Goal: Navigation & Orientation: Understand site structure

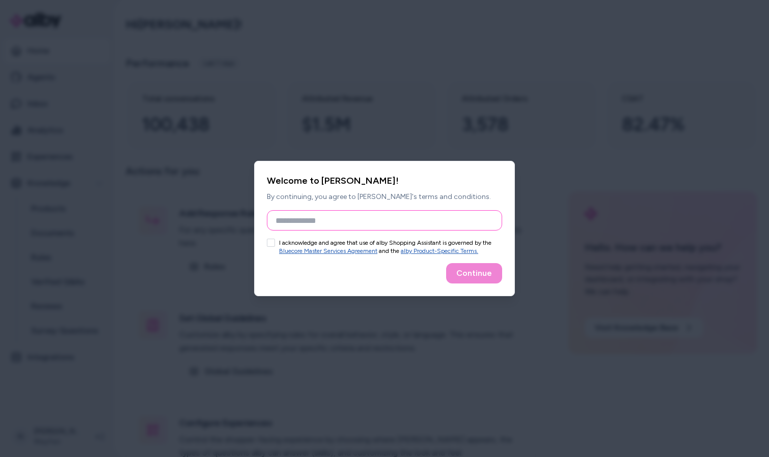
click at [360, 217] on input "Full Name" at bounding box center [384, 220] width 235 height 20
type input "**********"
click at [269, 244] on button "I acknowledge and agree that use of alby Shopping Assistant is governed by the …" at bounding box center [271, 243] width 8 height 8
click at [462, 277] on button "Continue" at bounding box center [474, 273] width 56 height 20
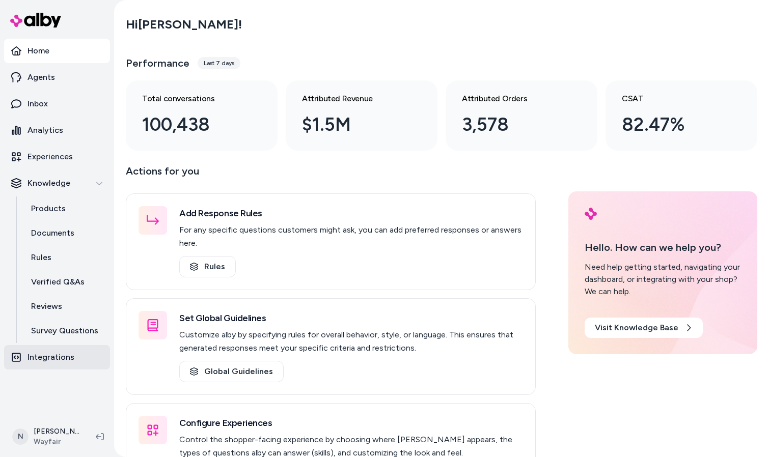
click at [48, 360] on p "Integrations" at bounding box center [50, 357] width 47 height 12
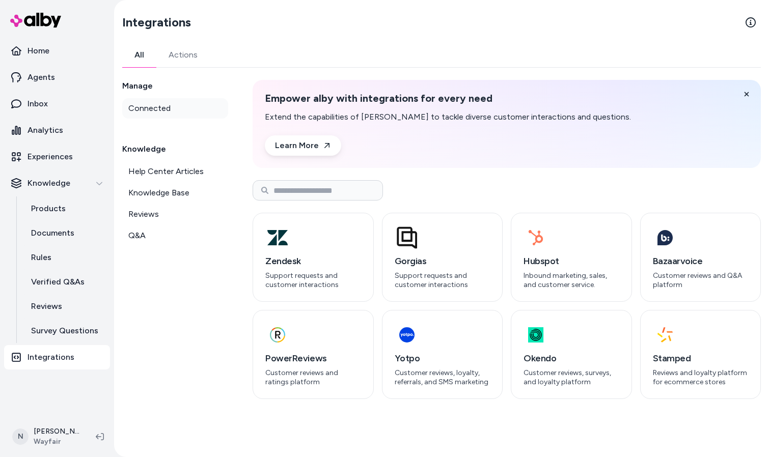
click at [142, 106] on span "Connected" at bounding box center [149, 108] width 42 height 12
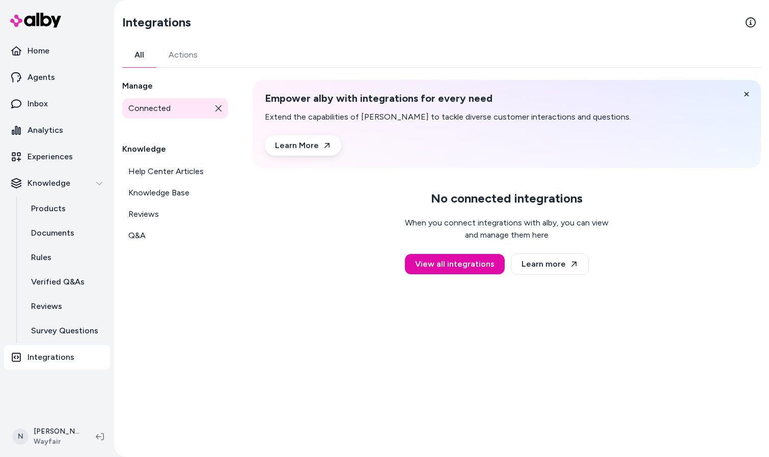
click at [167, 56] on link "Actions" at bounding box center [182, 55] width 53 height 24
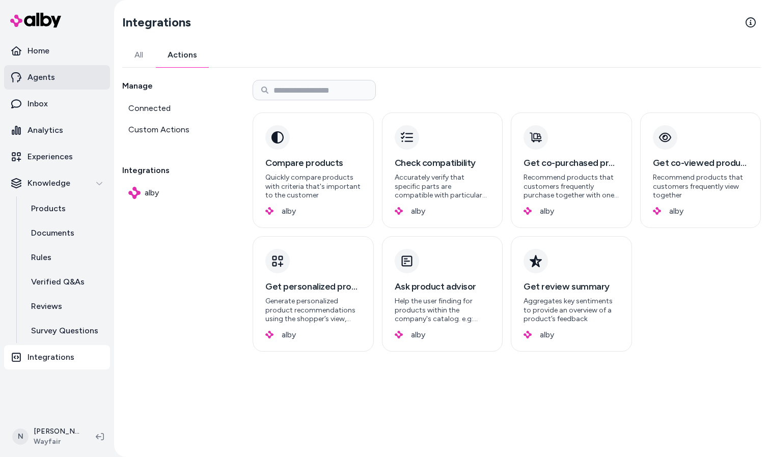
click at [34, 74] on p "Agents" at bounding box center [40, 77] width 27 height 12
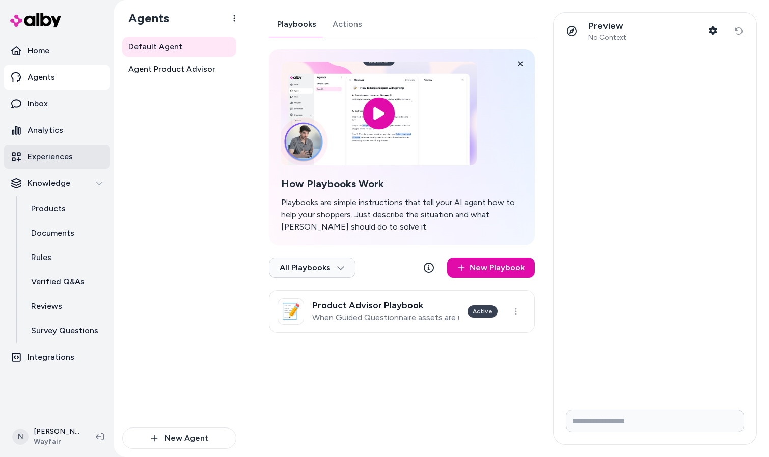
click at [39, 160] on p "Experiences" at bounding box center [49, 157] width 45 height 12
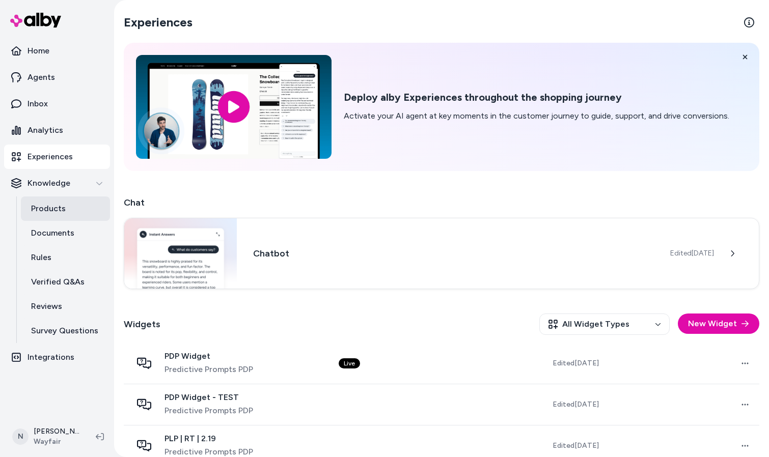
click at [57, 210] on p "Products" at bounding box center [48, 209] width 35 height 12
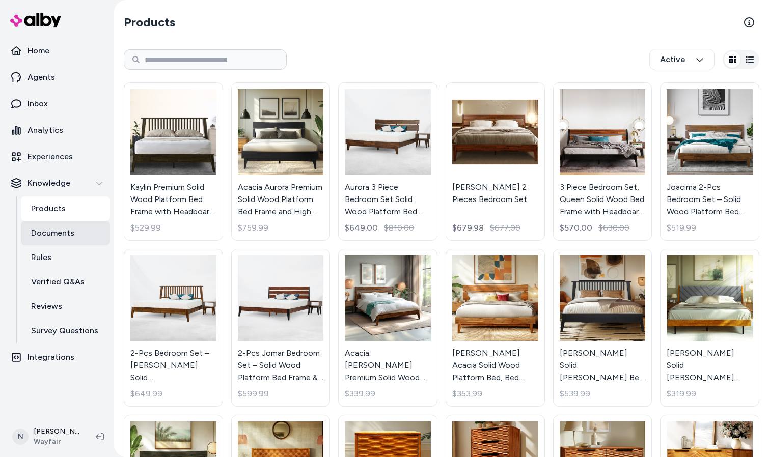
click at [53, 231] on p "Documents" at bounding box center [52, 233] width 43 height 12
click at [51, 231] on p "Documents" at bounding box center [52, 233] width 43 height 12
click at [46, 264] on link "Rules" at bounding box center [65, 257] width 89 height 24
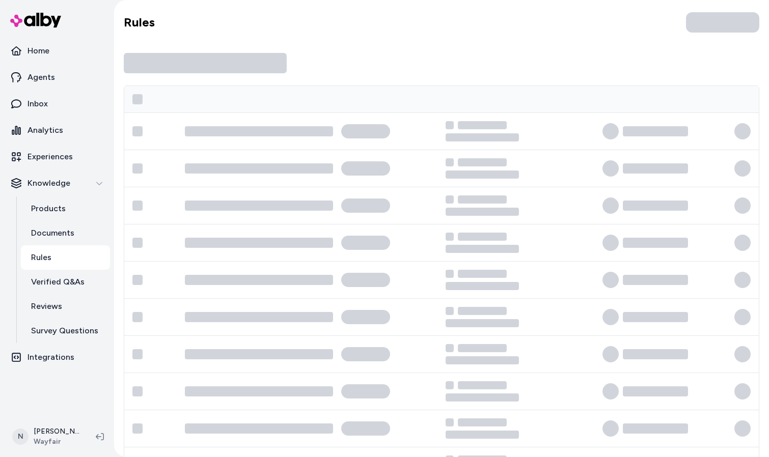
click at [45, 262] on p "Rules" at bounding box center [41, 258] width 20 height 12
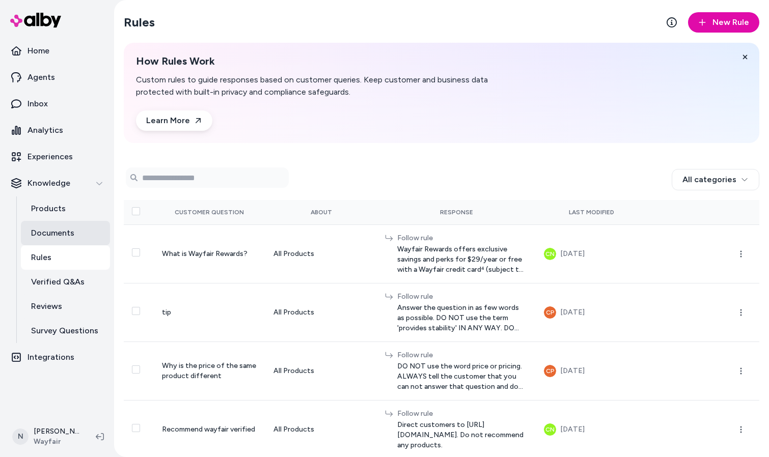
click at [52, 232] on p "Documents" at bounding box center [52, 233] width 43 height 12
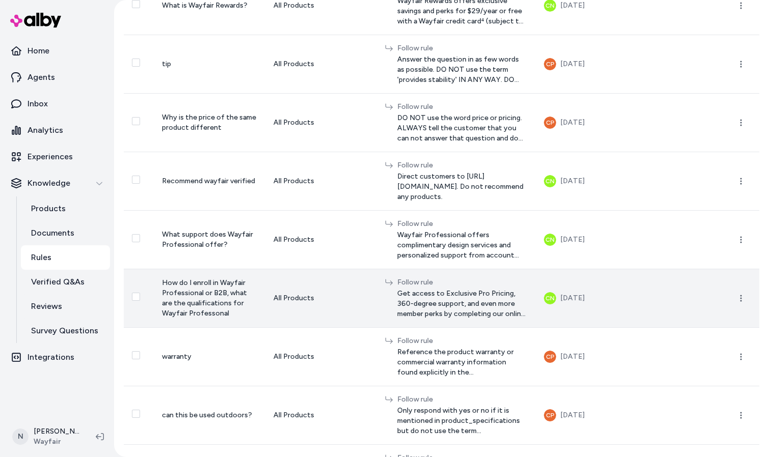
scroll to position [268, 0]
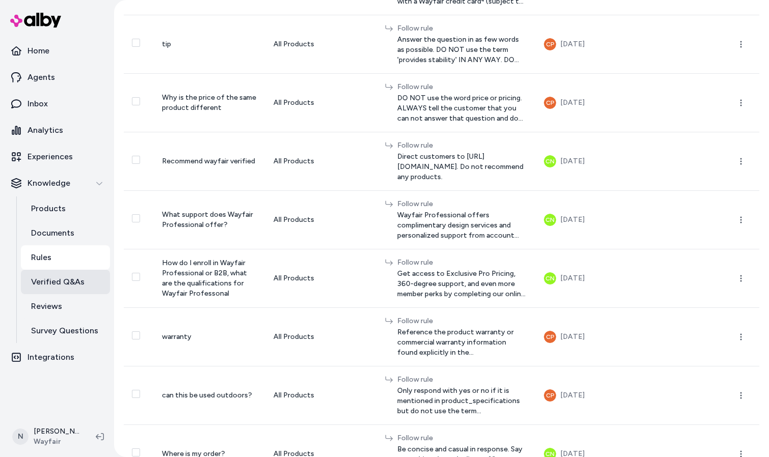
click at [53, 281] on p "Verified Q&As" at bounding box center [57, 282] width 53 height 12
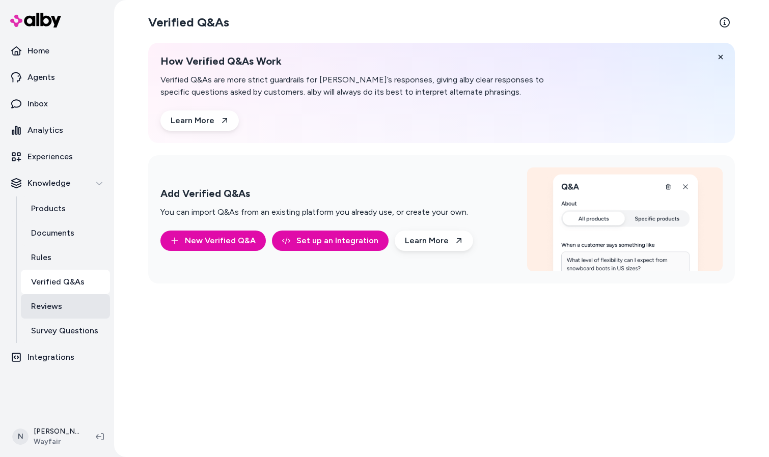
click at [35, 311] on p "Reviews" at bounding box center [46, 306] width 31 height 12
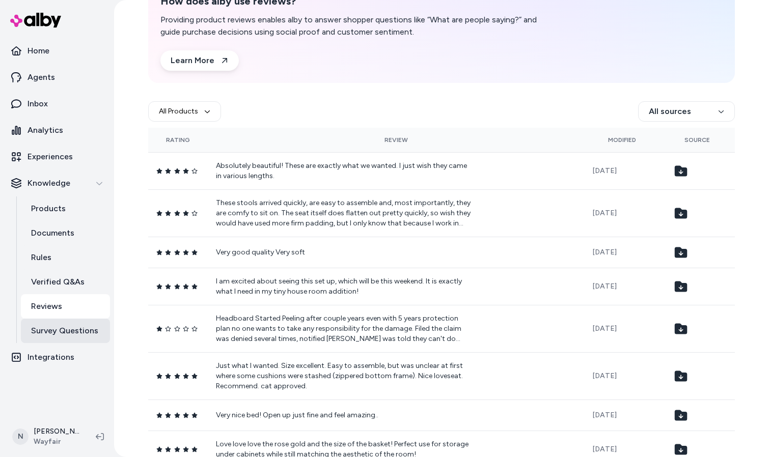
scroll to position [65, 0]
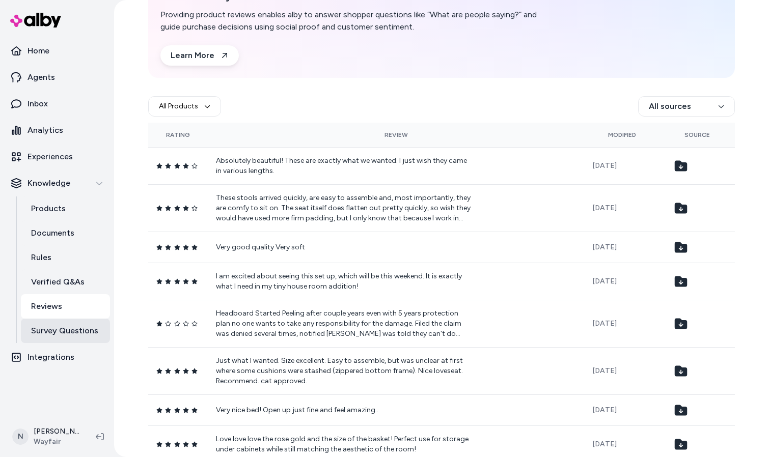
click at [46, 340] on link "Survey Questions" at bounding box center [65, 331] width 89 height 24
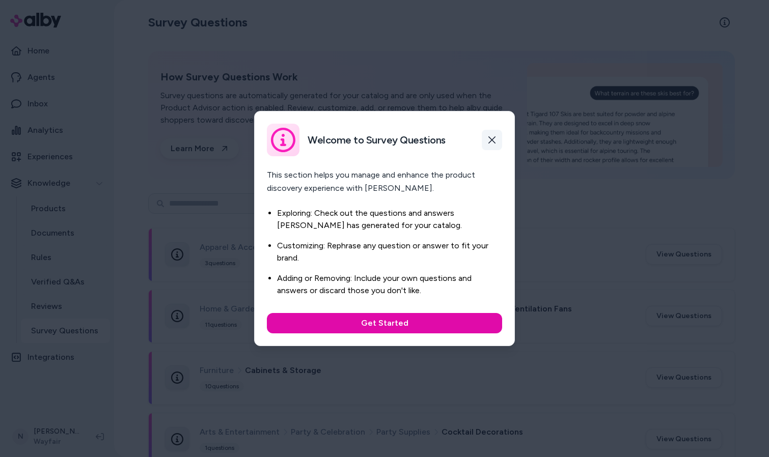
click at [497, 140] on button "button" at bounding box center [492, 140] width 20 height 20
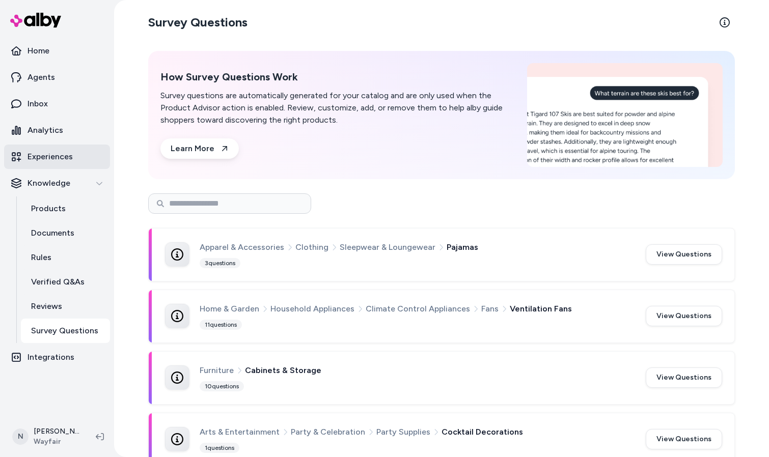
click at [49, 153] on p "Experiences" at bounding box center [49, 157] width 45 height 12
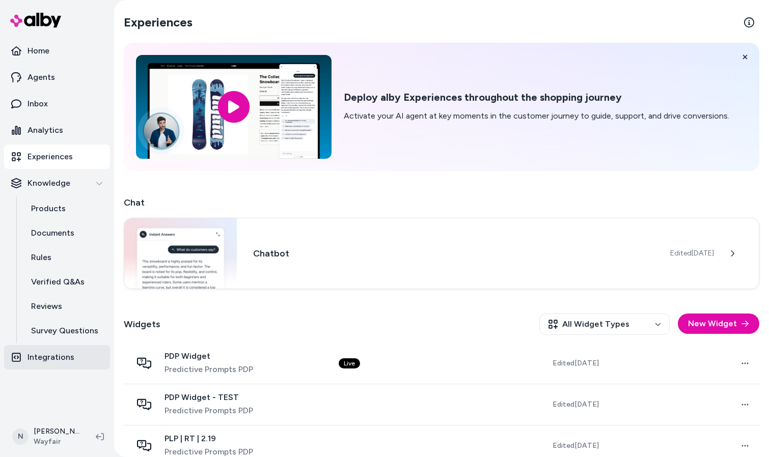
click at [41, 363] on p "Integrations" at bounding box center [50, 357] width 47 height 12
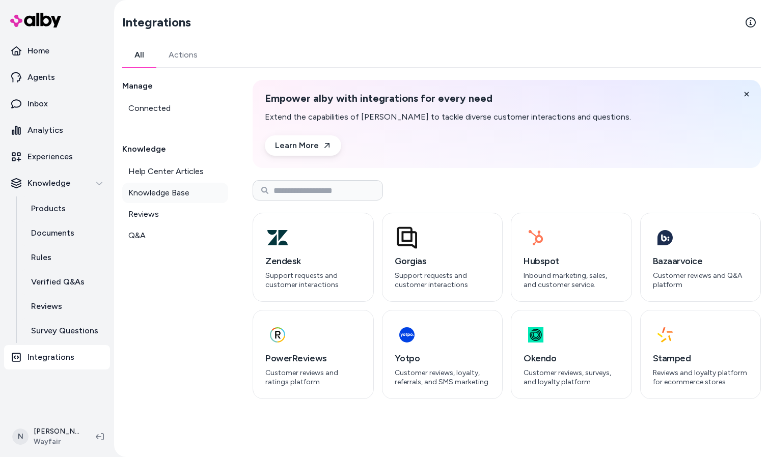
click at [169, 199] on link "Knowledge Base" at bounding box center [175, 193] width 106 height 20
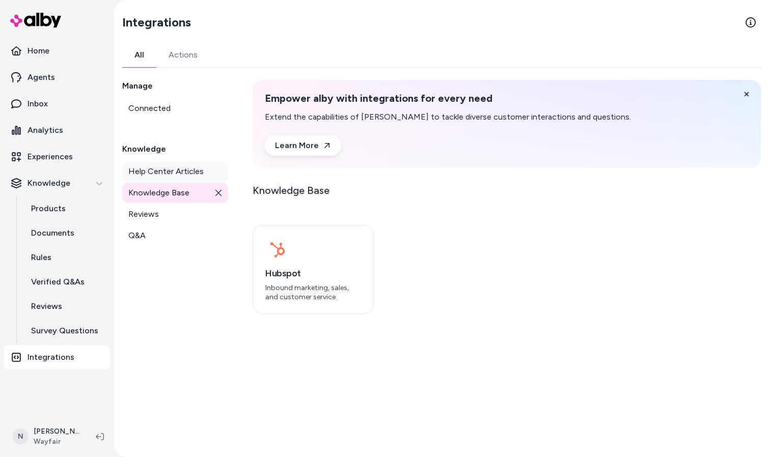
click at [159, 171] on span "Help Center Articles" at bounding box center [165, 171] width 75 height 12
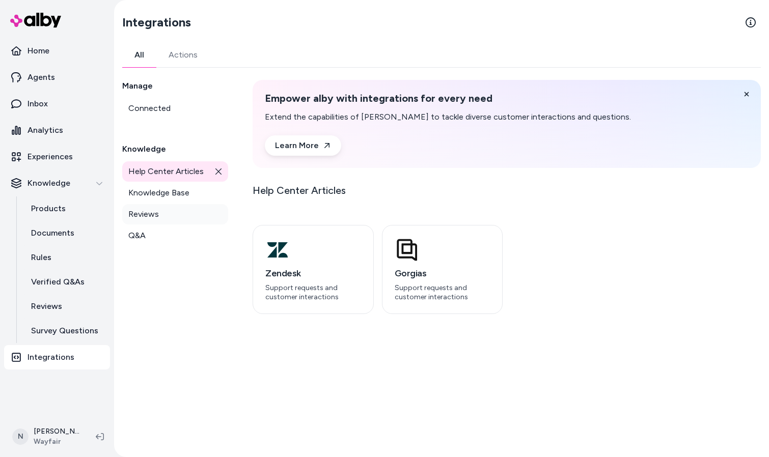
click at [142, 219] on span "Reviews" at bounding box center [143, 214] width 31 height 12
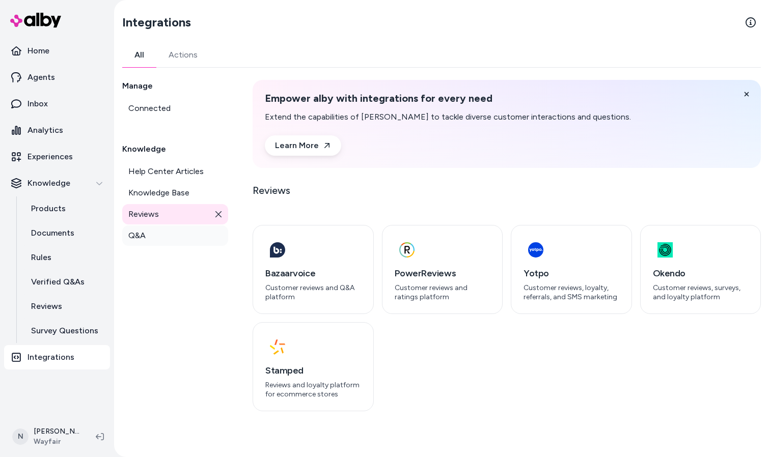
click at [142, 238] on span "Q&A" at bounding box center [136, 236] width 17 height 12
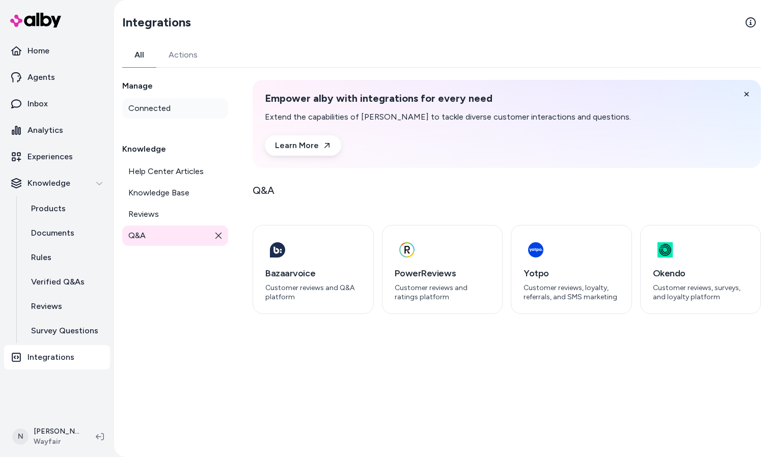
click at [160, 112] on span "Connected" at bounding box center [149, 108] width 42 height 12
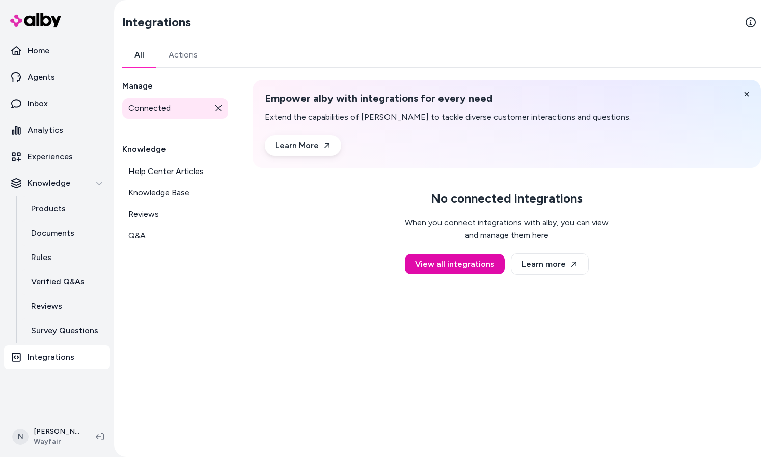
click at [187, 47] on link "Actions" at bounding box center [182, 55] width 53 height 24
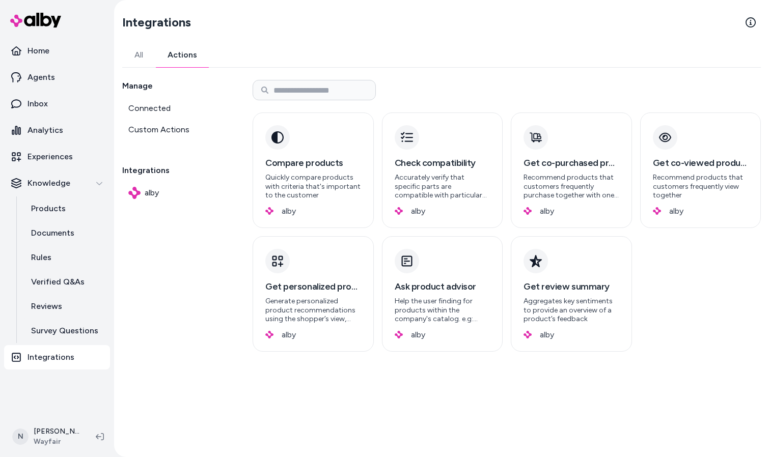
click at [50, 29] on div at bounding box center [65, 20] width 122 height 37
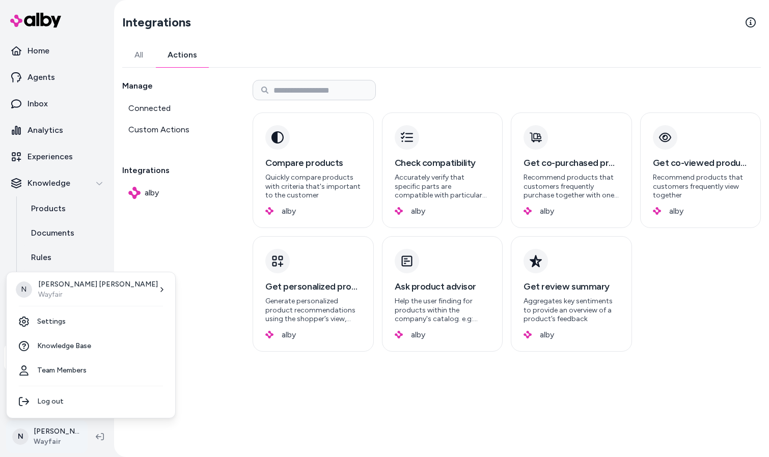
click at [51, 439] on html "Home Agents Inbox Analytics Experiences Knowledge Products Documents Rules Veri…" at bounding box center [384, 228] width 769 height 457
click at [55, 322] on link "Settings" at bounding box center [91, 322] width 160 height 24
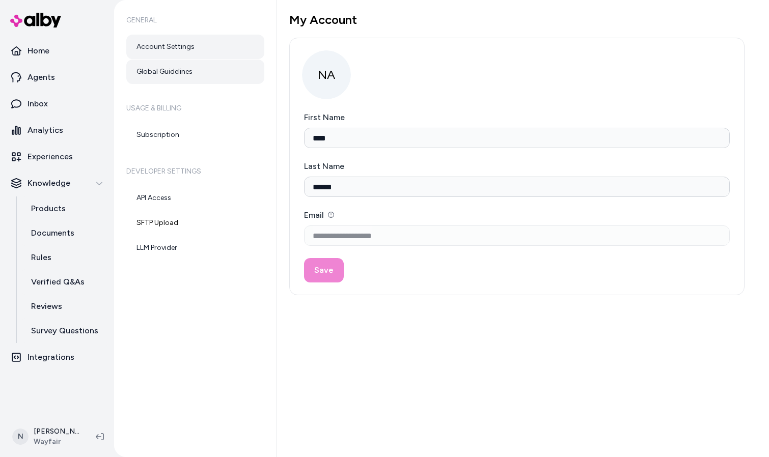
click at [156, 77] on link "Global Guidelines" at bounding box center [195, 72] width 138 height 24
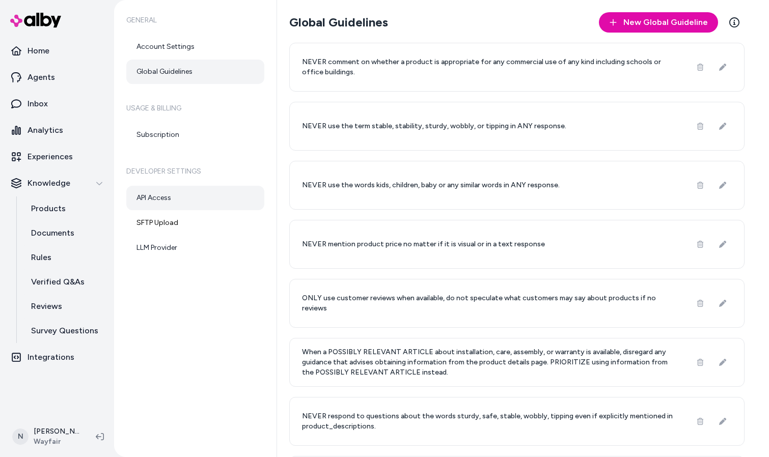
click at [149, 204] on link "API Access" at bounding box center [195, 198] width 138 height 24
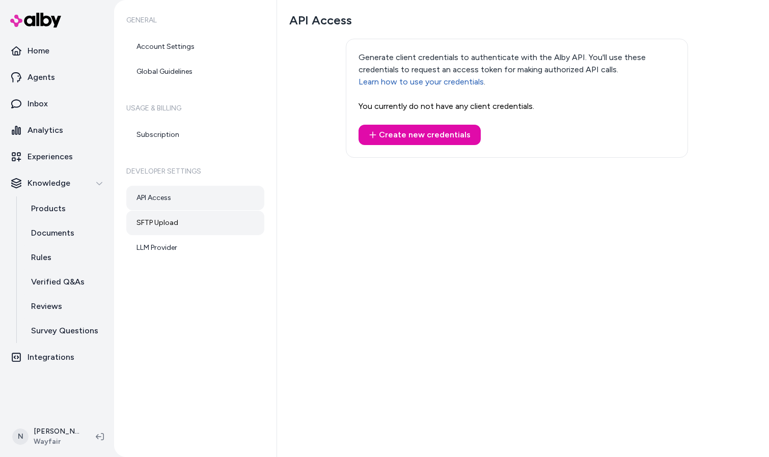
click at [146, 225] on link "SFTP Upload" at bounding box center [195, 223] width 138 height 24
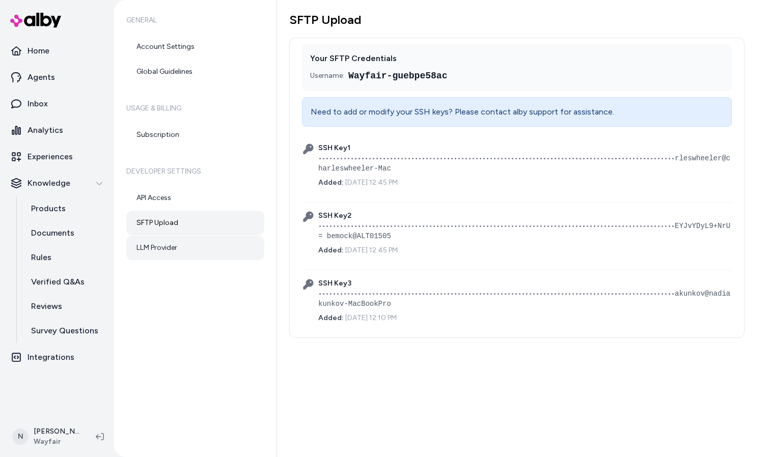
click at [147, 248] on link "LLM Provider" at bounding box center [195, 248] width 138 height 24
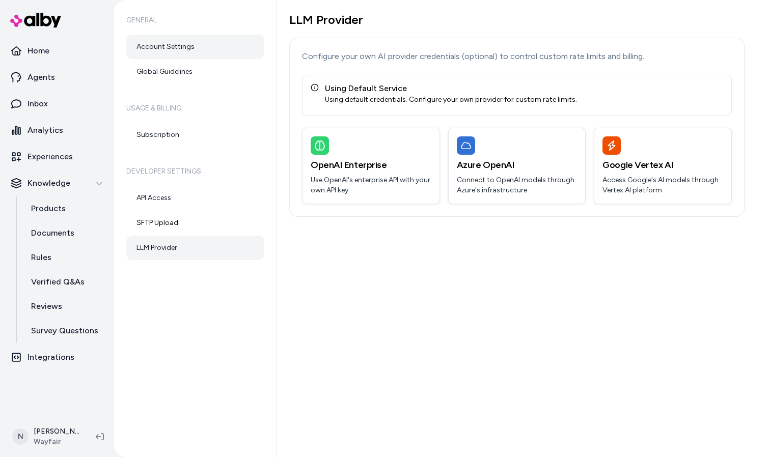
click at [182, 47] on link "Account Settings" at bounding box center [195, 47] width 138 height 24
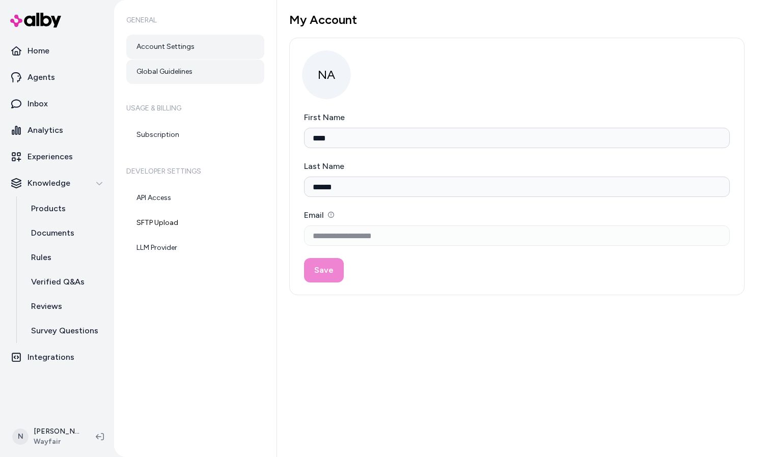
click at [172, 78] on link "Global Guidelines" at bounding box center [195, 72] width 138 height 24
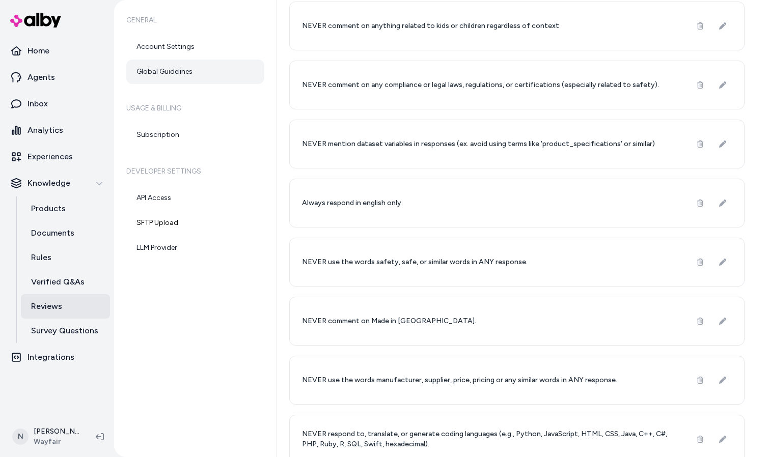
scroll to position [625, 0]
